Goal: Transaction & Acquisition: Download file/media

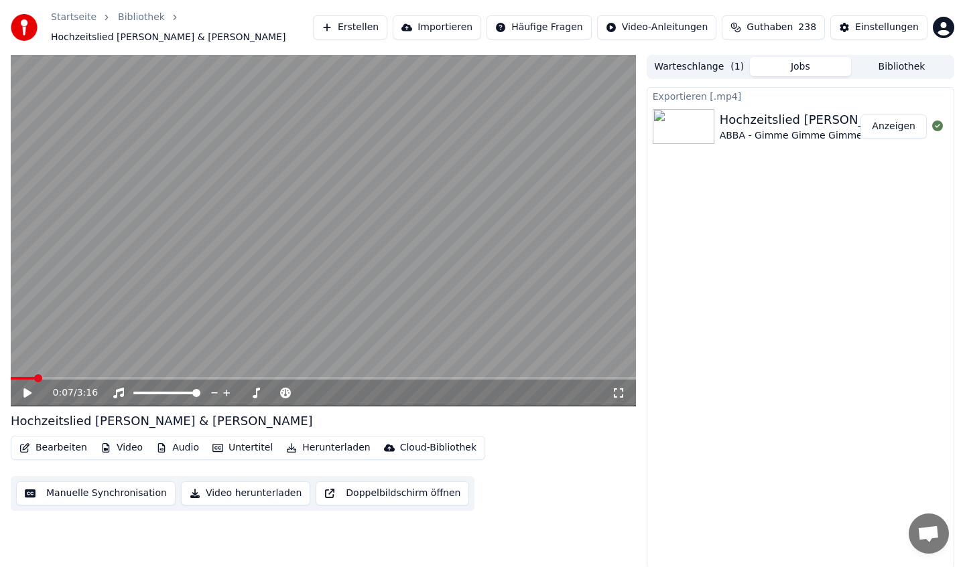
click at [73, 442] on button "Bearbeiten" at bounding box center [53, 448] width 78 height 19
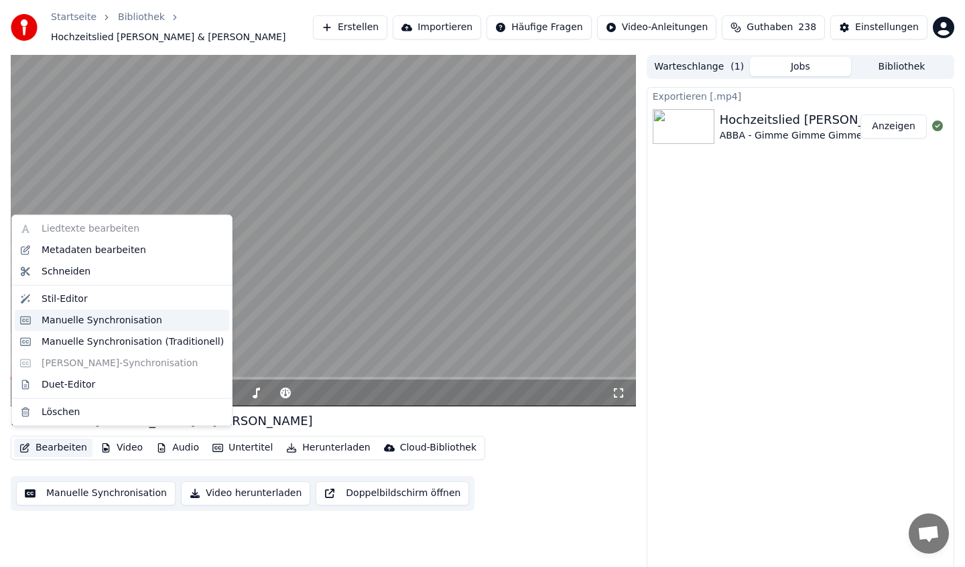
click at [82, 321] on div "Manuelle Synchronisation" at bounding box center [102, 320] width 121 height 13
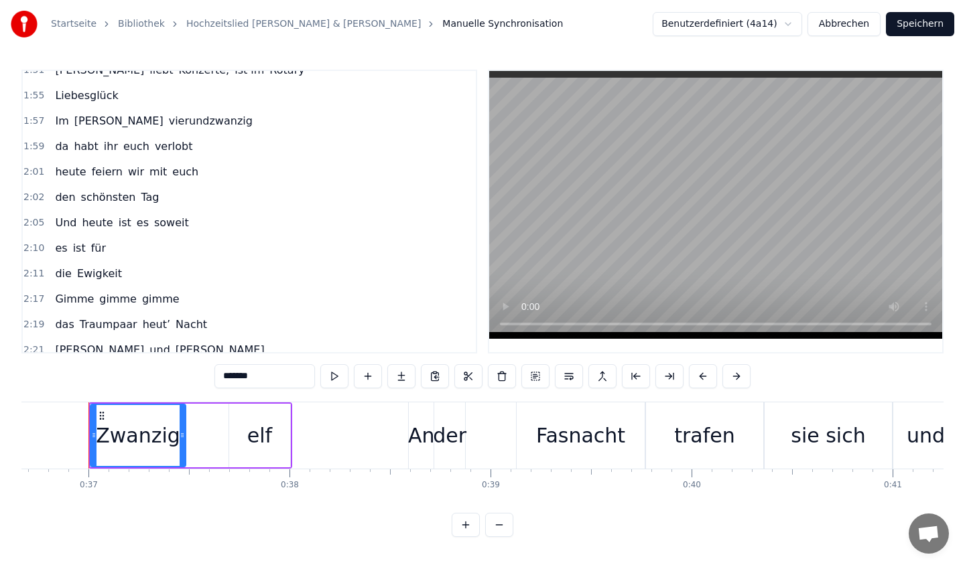
scroll to position [549, 0]
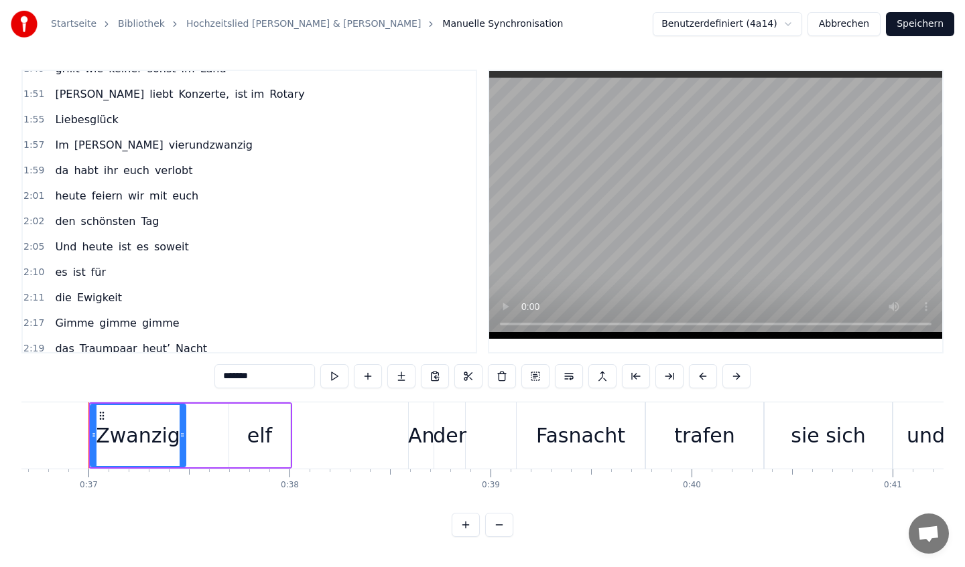
click at [103, 200] on span "feiern" at bounding box center [106, 195] width 33 height 15
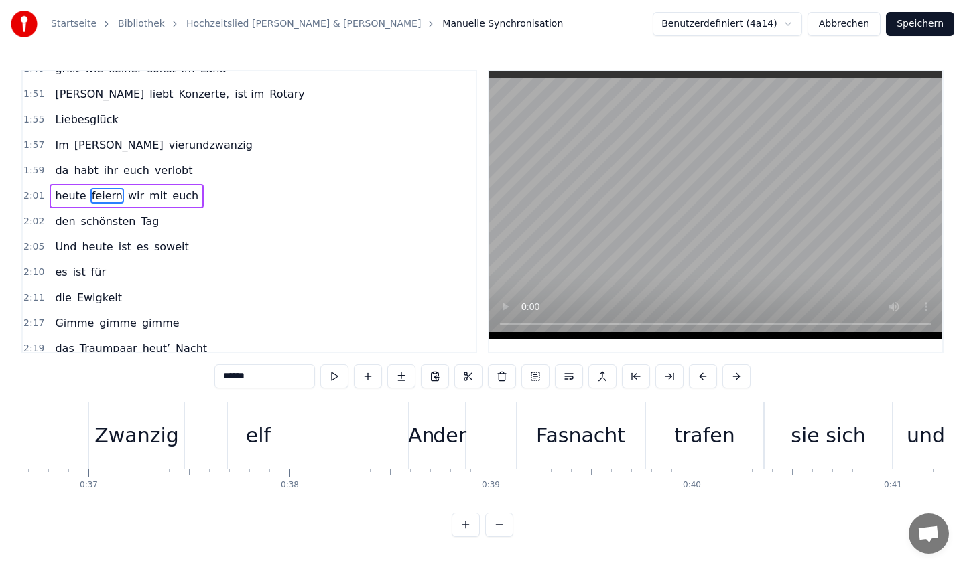
scroll to position [535, 0]
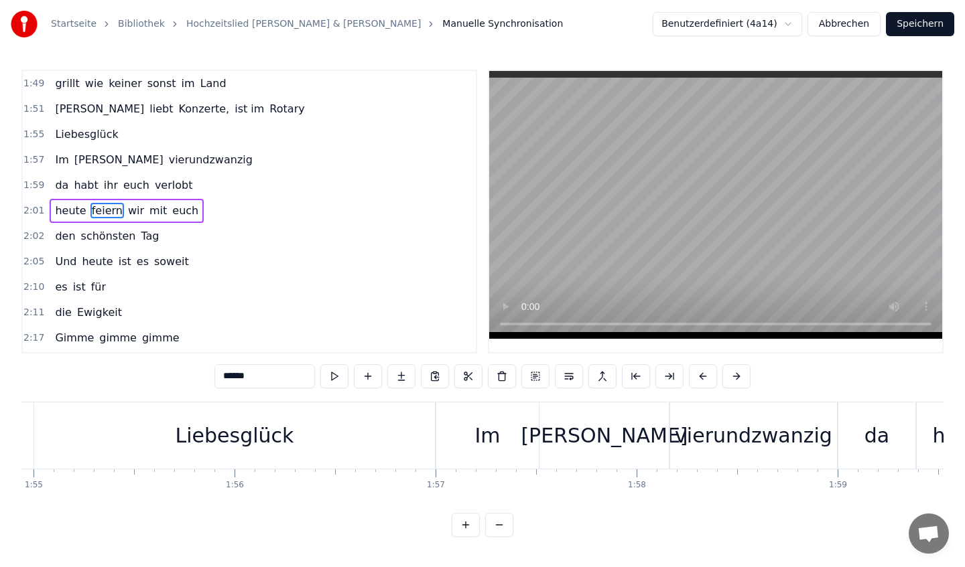
click at [75, 216] on span "heute" at bounding box center [70, 210] width 33 height 15
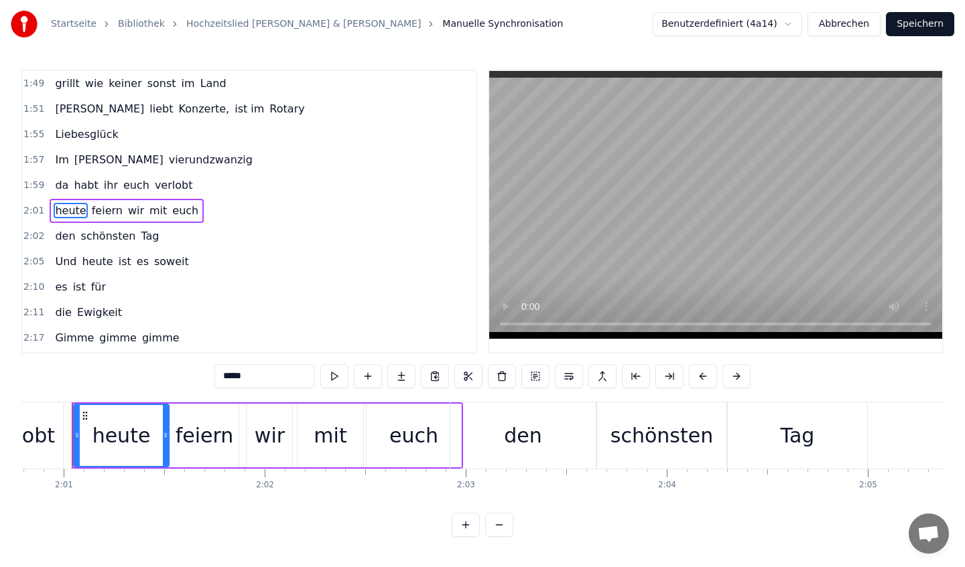
scroll to position [0, 24262]
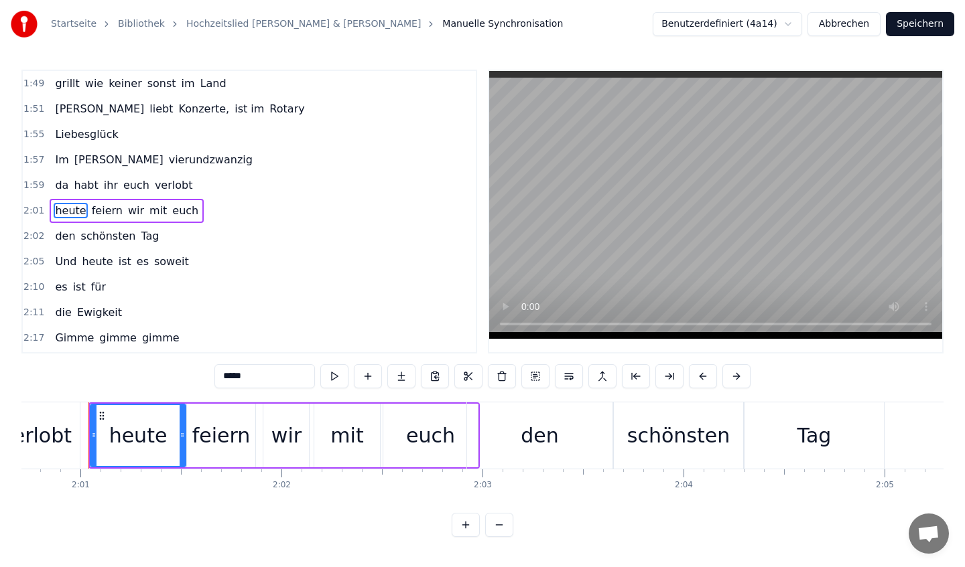
click at [165, 441] on div "heute" at bounding box center [138, 435] width 94 height 61
click at [259, 374] on input "*****" at bounding box center [264, 376] width 100 height 24
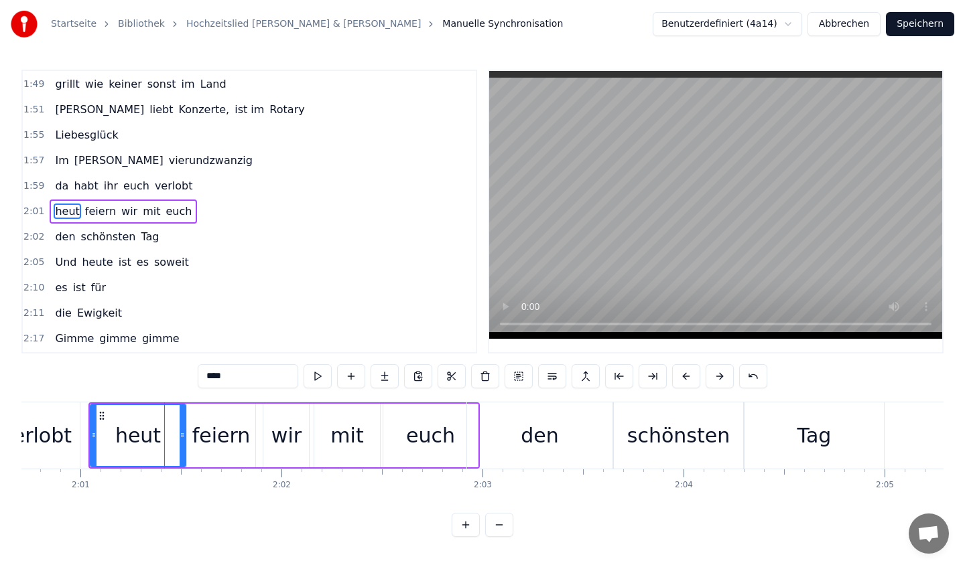
type input "****"
click at [903, 29] on button "Speichern" at bounding box center [920, 24] width 68 height 24
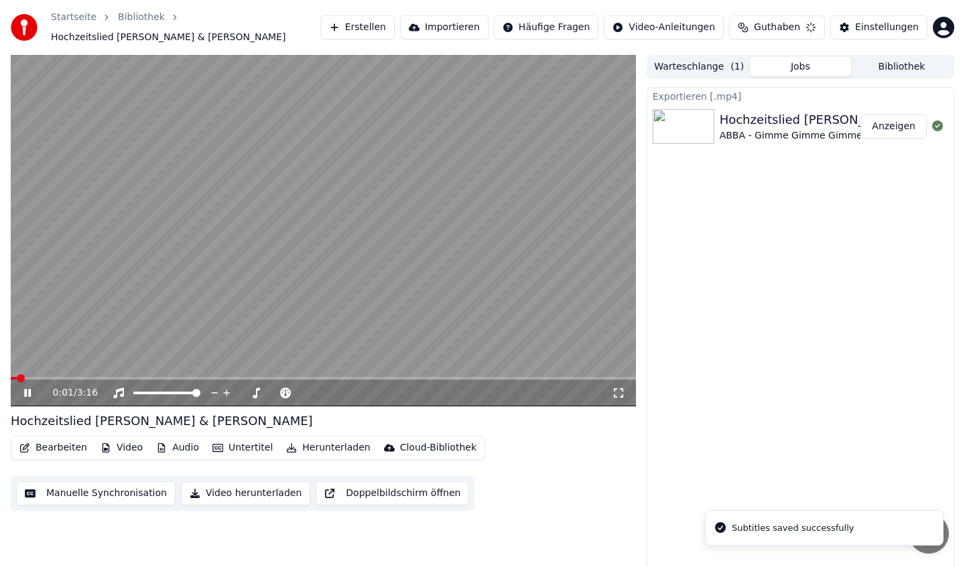
click at [368, 273] on video at bounding box center [323, 231] width 625 height 352
click at [295, 440] on button "Herunterladen" at bounding box center [328, 448] width 94 height 19
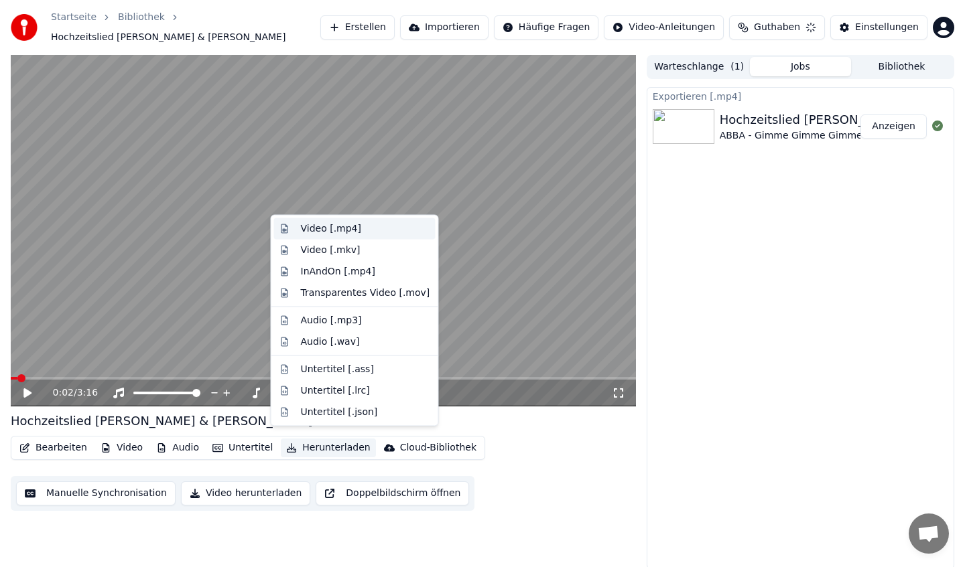
click at [335, 228] on div "Video [.mp4]" at bounding box center [331, 228] width 60 height 13
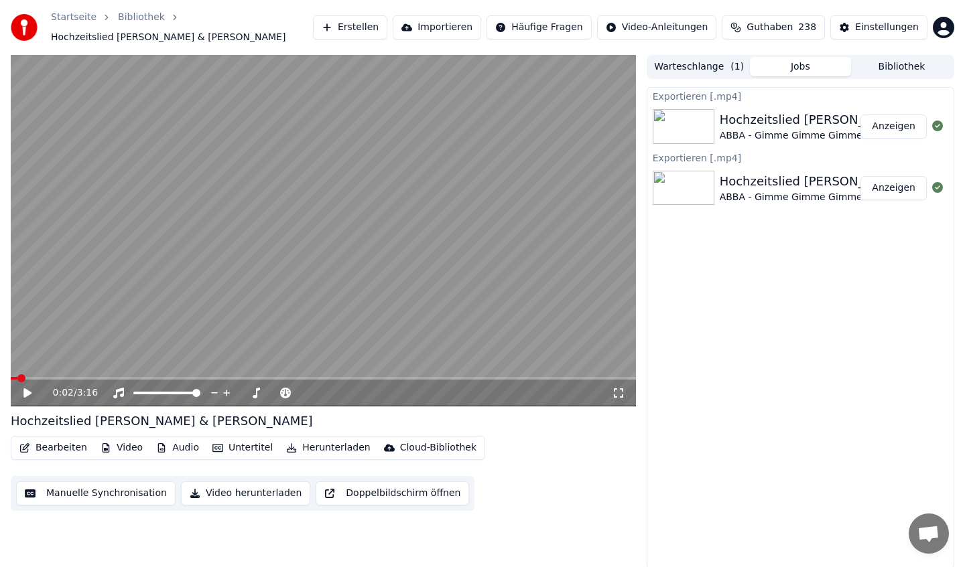
click at [722, 88] on div "Exportieren [.mp4]" at bounding box center [800, 96] width 306 height 16
click at [755, 115] on div "Hochzeitslied [PERSON_NAME] & [PERSON_NAME]" at bounding box center [871, 120] width 302 height 19
click at [685, 90] on div "Exportieren [.mp4]" at bounding box center [800, 96] width 306 height 16
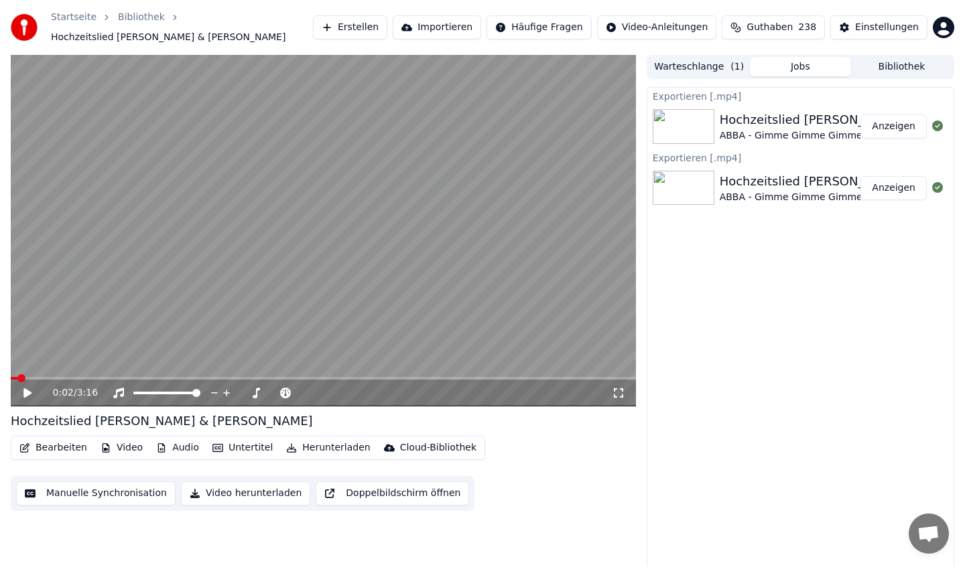
click at [710, 68] on button "Warteschlange ( 1 )" at bounding box center [699, 66] width 101 height 19
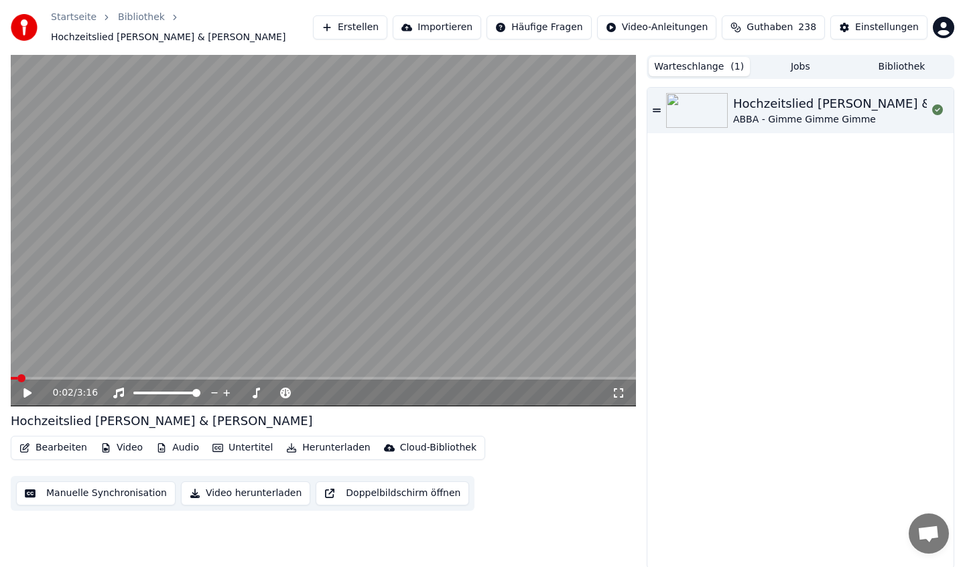
click at [883, 57] on button "Bibliothek" at bounding box center [901, 66] width 101 height 19
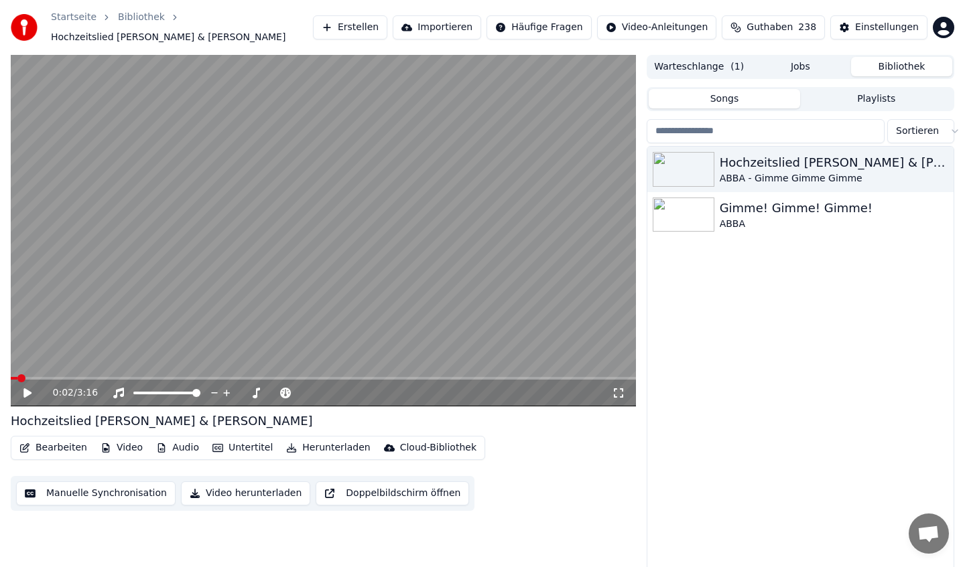
click at [809, 60] on button "Jobs" at bounding box center [800, 66] width 101 height 19
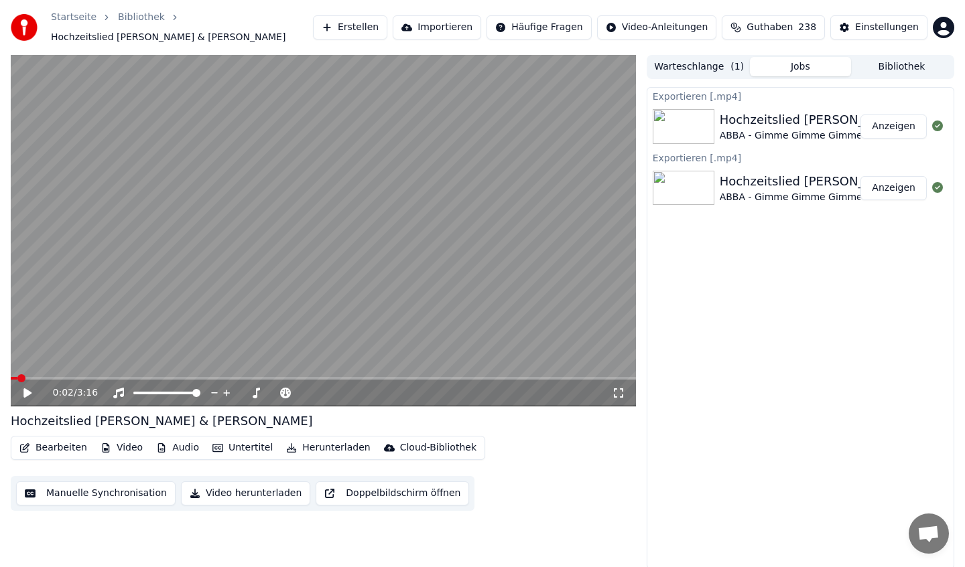
click at [760, 115] on div "Hochzeitslied [PERSON_NAME] & [PERSON_NAME]" at bounding box center [871, 120] width 302 height 19
click at [723, 111] on div "Hochzeitslied [PERSON_NAME] & [PERSON_NAME]" at bounding box center [871, 120] width 302 height 19
click at [680, 90] on div "Exportieren [.mp4]" at bounding box center [800, 96] width 306 height 16
click at [890, 119] on button "Anzeigen" at bounding box center [893, 127] width 66 height 24
